Goal: Transaction & Acquisition: Book appointment/travel/reservation

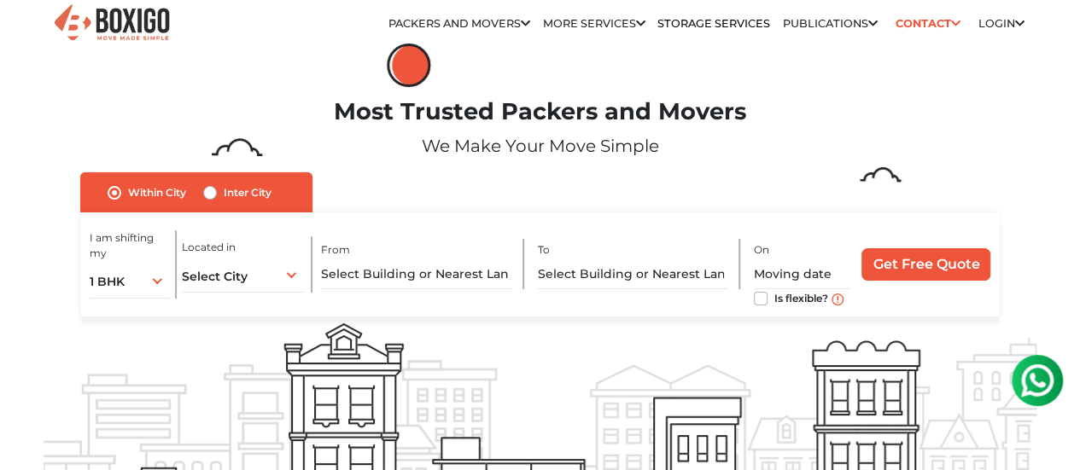
click at [0, 0] on li "House Shifting in [GEOGRAPHIC_DATA]" at bounding box center [0, 0] width 0 height 0
click at [0, 0] on link "Vehicle Shifting in [GEOGRAPHIC_DATA]" at bounding box center [0, 0] width 0 height 0
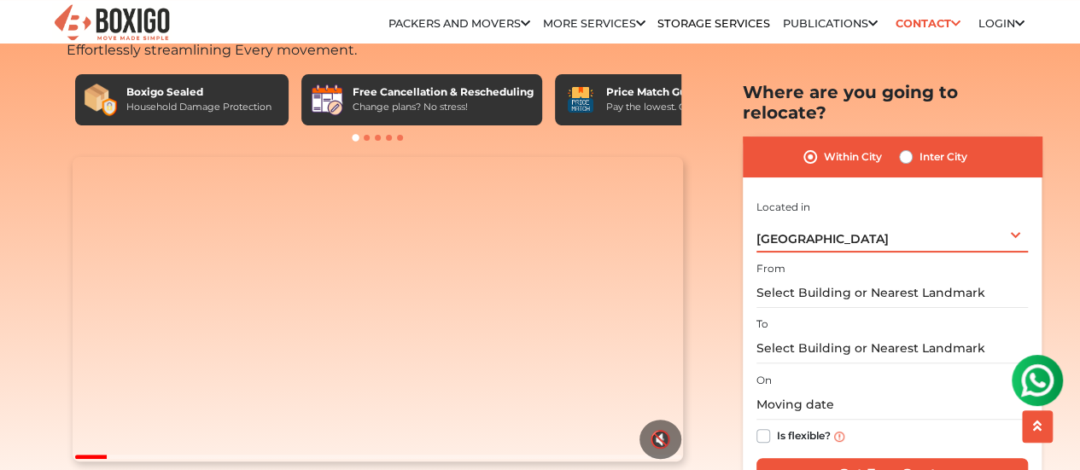
click at [875, 221] on div "[GEOGRAPHIC_DATA] Select City [GEOGRAPHIC_DATA] [GEOGRAPHIC_DATA] [GEOGRAPHIC_D…" at bounding box center [891, 234] width 271 height 36
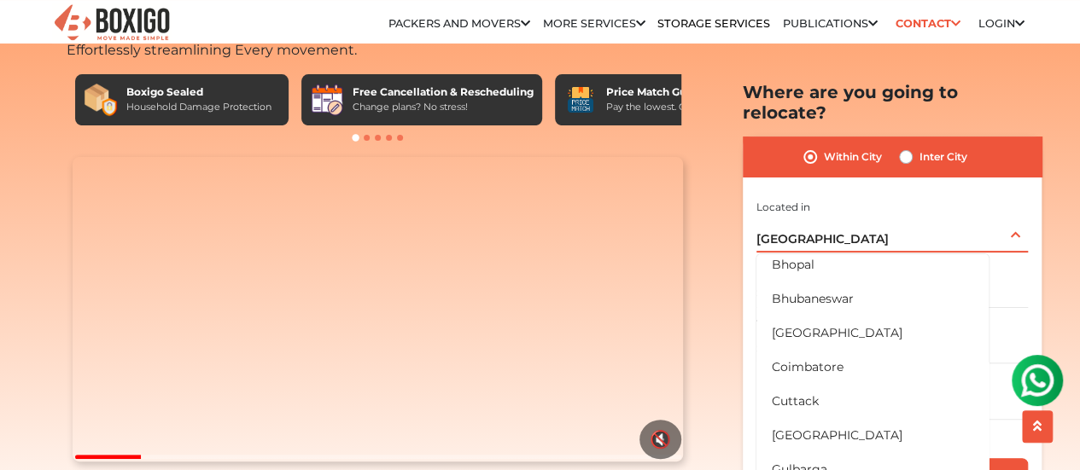
scroll to position [171, 0]
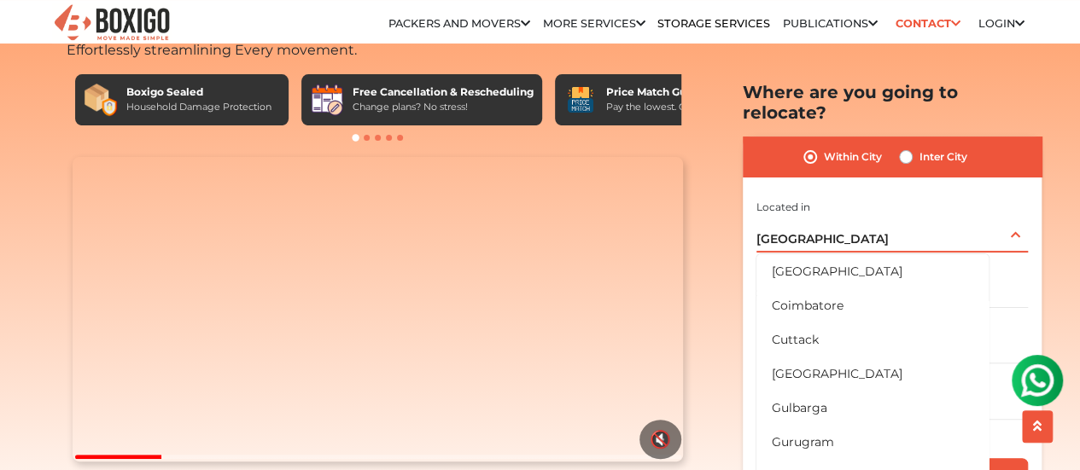
click at [838, 356] on li "[GEOGRAPHIC_DATA]" at bounding box center [872, 373] width 232 height 34
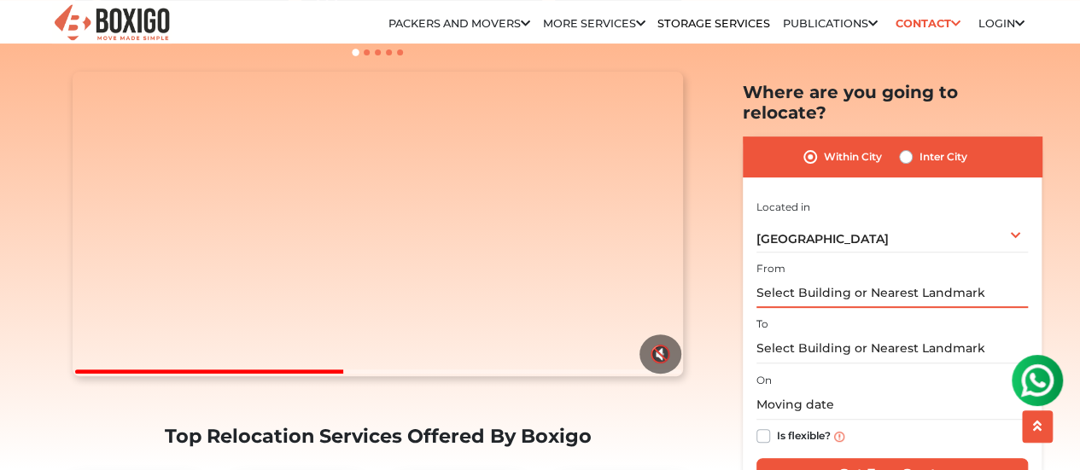
click at [977, 279] on input "text" at bounding box center [891, 293] width 271 height 30
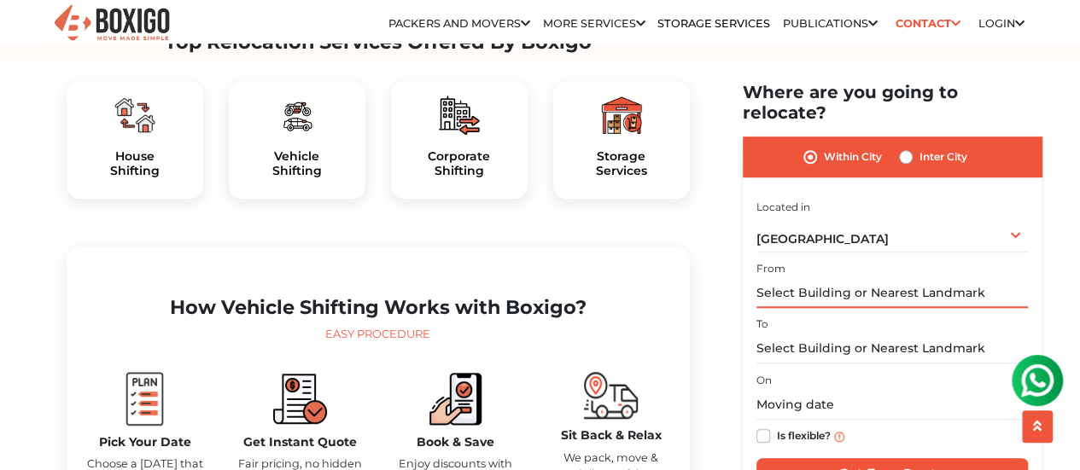
scroll to position [597, 0]
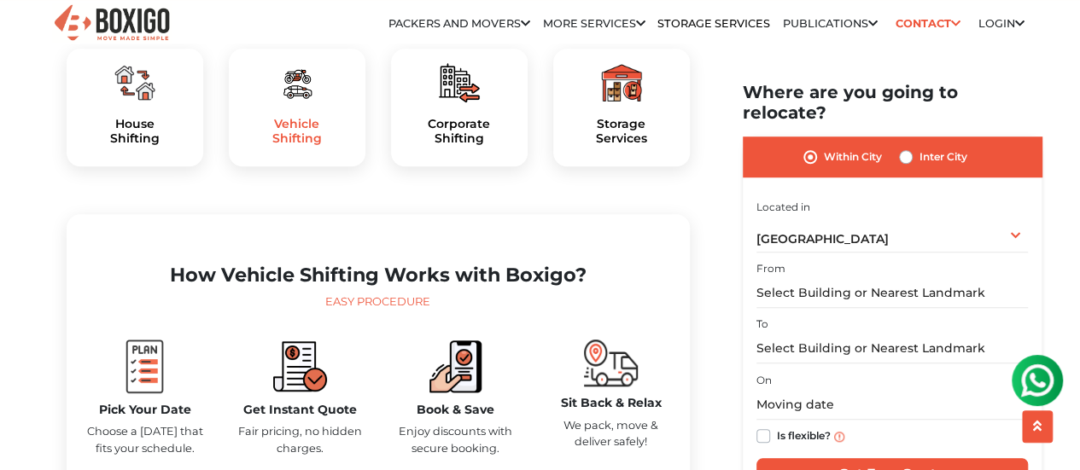
click at [285, 146] on h5 "Vehicle Shifting" at bounding box center [296, 131] width 109 height 29
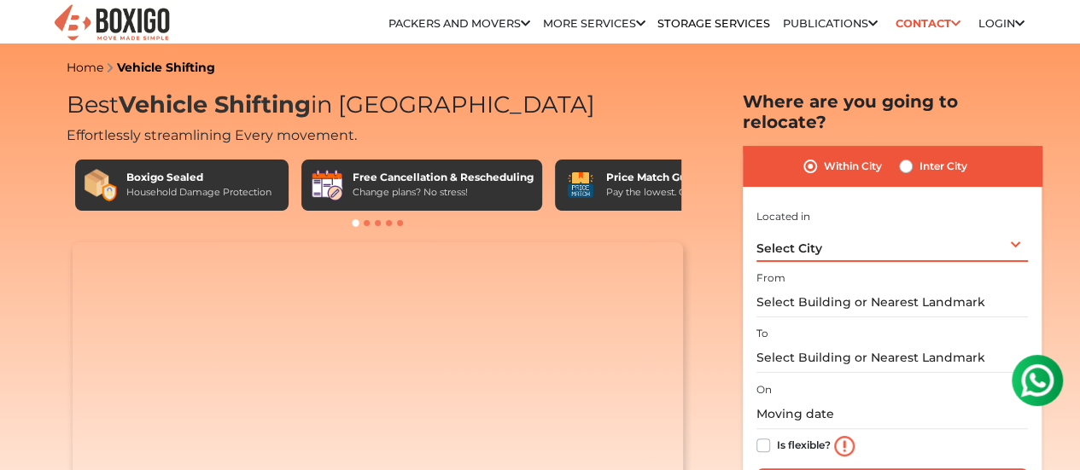
click at [947, 230] on div "Select City Select City Bangalore Bengaluru Bhopal Bhubaneswar Chennai Coimbato…" at bounding box center [891, 244] width 271 height 36
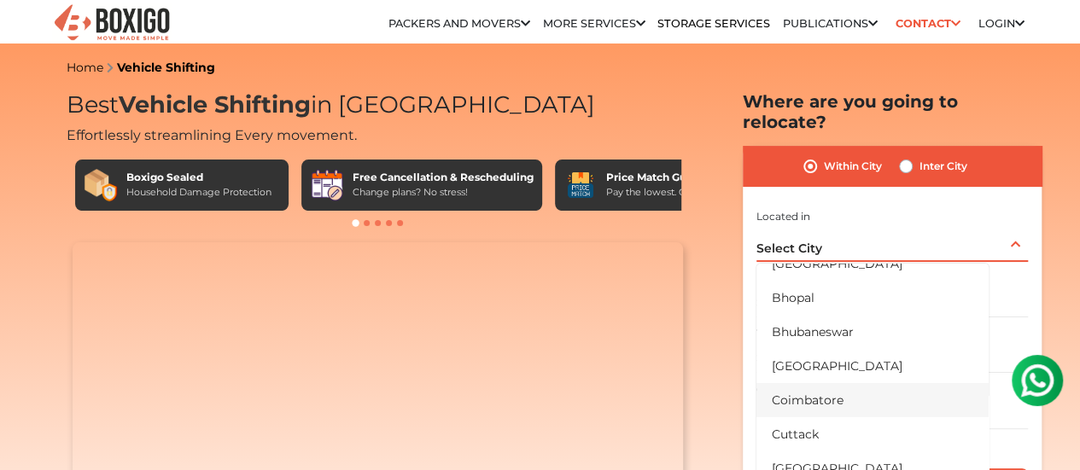
scroll to position [171, 0]
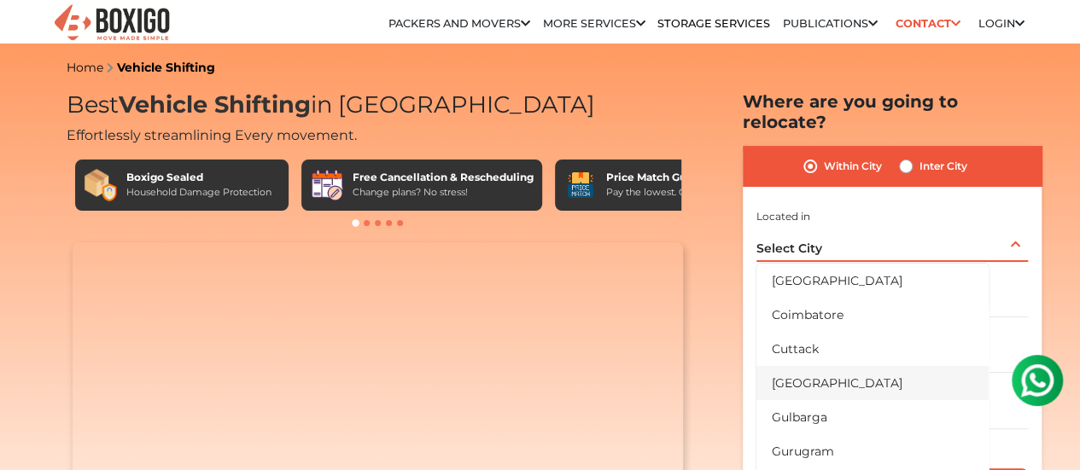
click at [802, 370] on li "[GEOGRAPHIC_DATA]" at bounding box center [872, 383] width 232 height 34
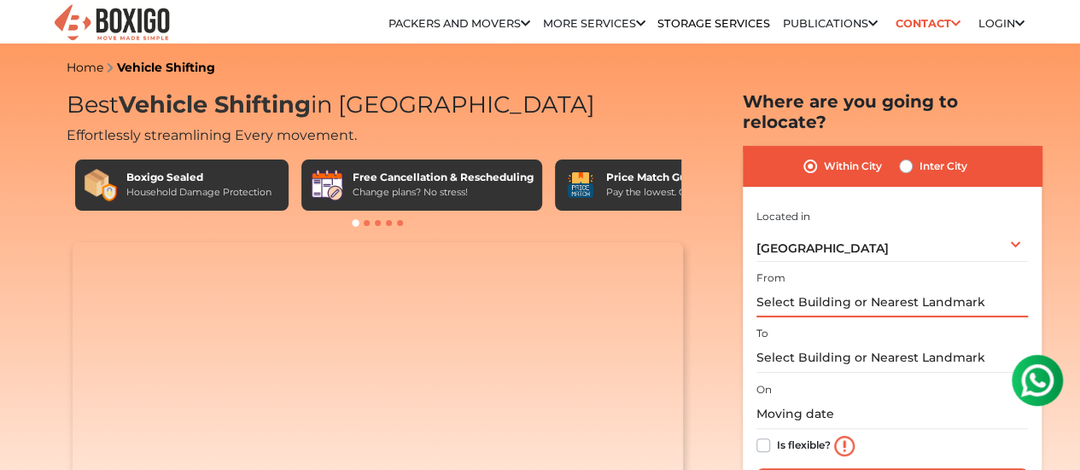
click at [885, 288] on input "text" at bounding box center [891, 303] width 271 height 30
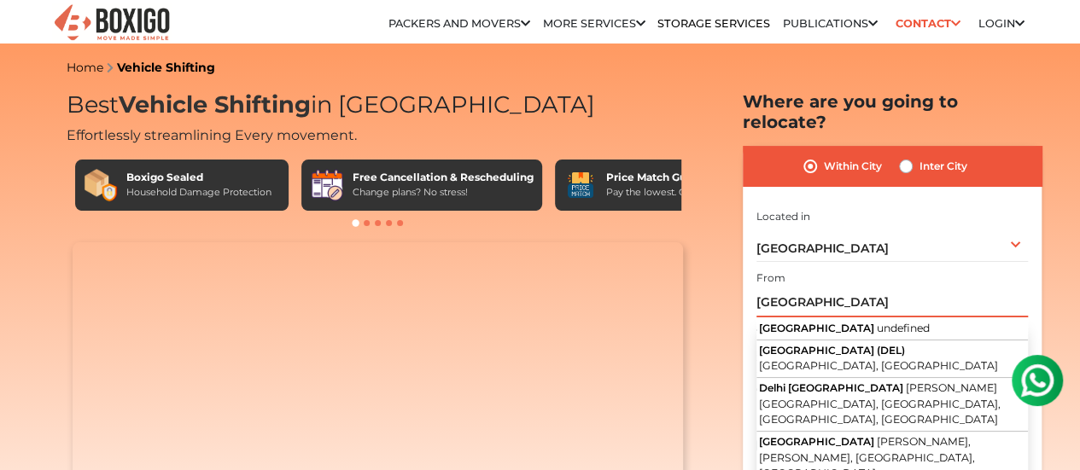
drag, startPoint x: 878, startPoint y: 297, endPoint x: 753, endPoint y: 295, distance: 125.5
click at [753, 295] on div "Within City Inter City I am shifting my 1 BHK 2 BHK 3 BHK 3 + BHK FEW ITEMS 1 B…" at bounding box center [892, 333] width 299 height 374
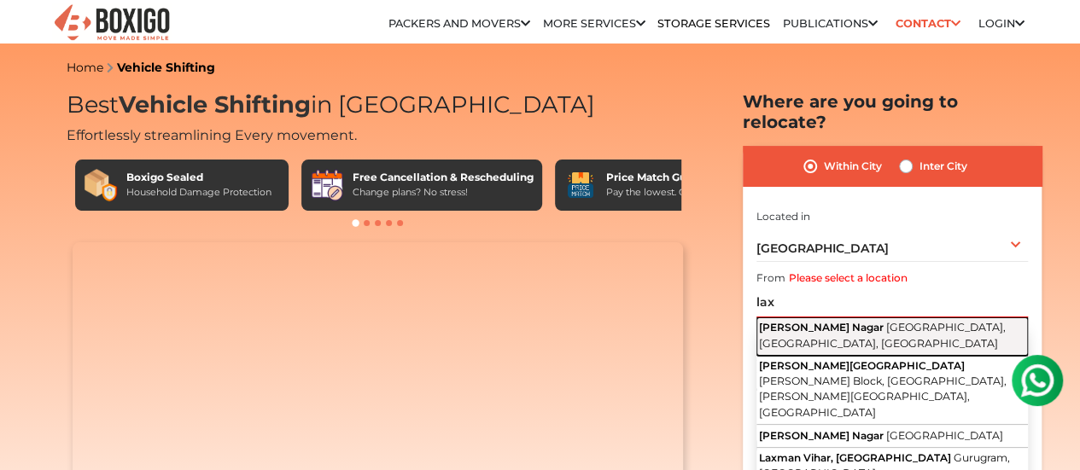
click at [805, 323] on button "Laxmi Nagar Block S1, Nanakpura, Shakarpur, Delhi" at bounding box center [891, 336] width 271 height 38
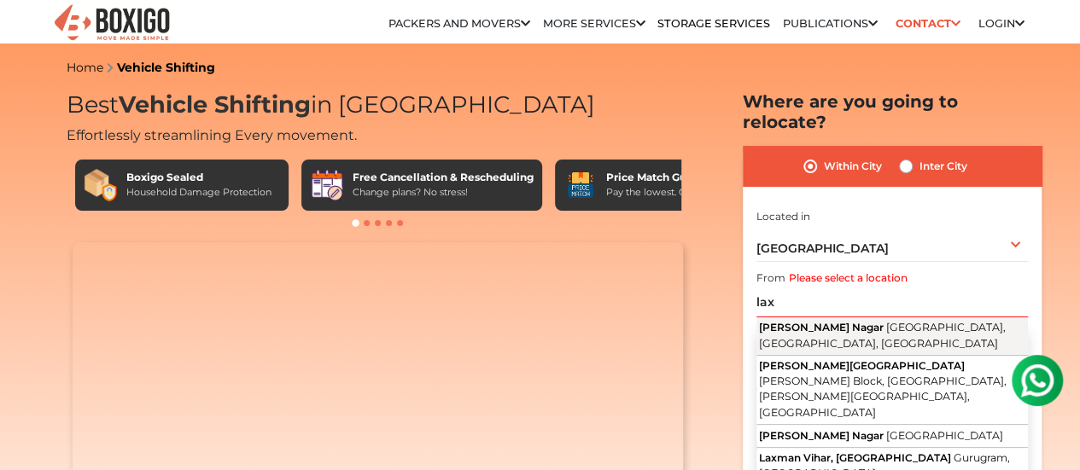
type input "Laxmi Nagar, Block S1, Nanakpura, Shakarpur, Delhi"
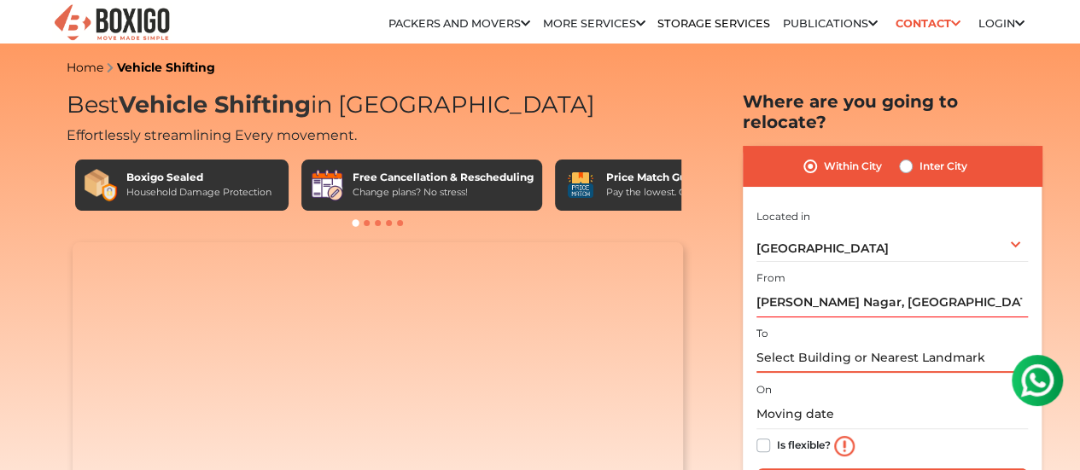
click at [854, 343] on input "text" at bounding box center [891, 358] width 271 height 30
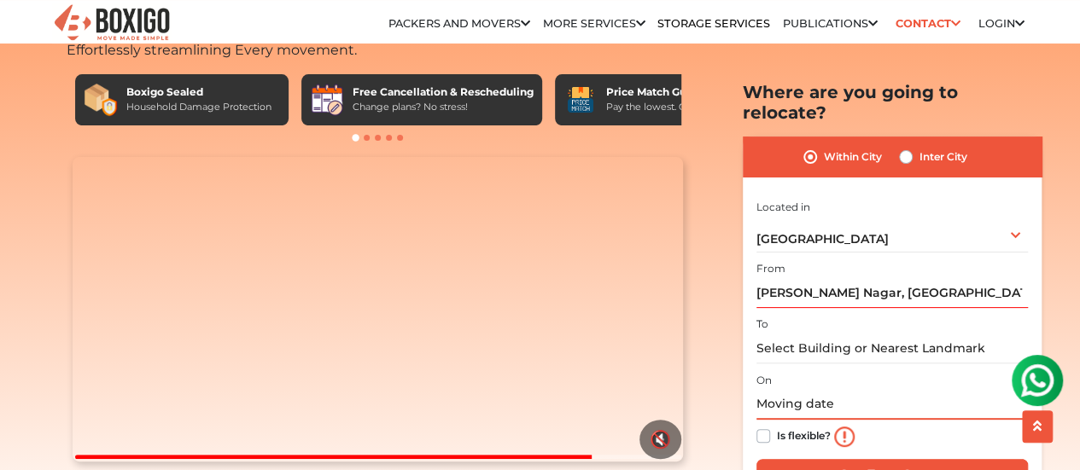
click at [846, 390] on input "text" at bounding box center [891, 405] width 271 height 30
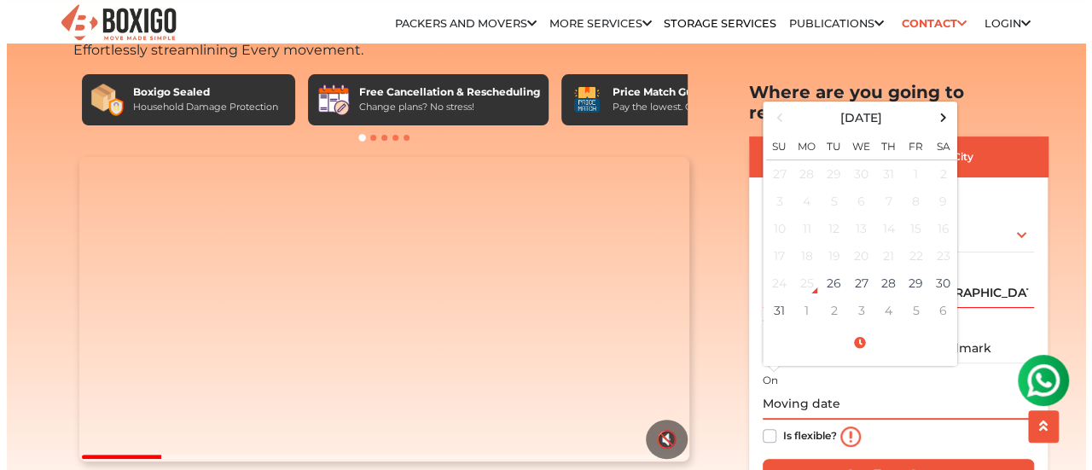
scroll to position [0, 0]
